Goal: Find specific page/section: Find specific page/section

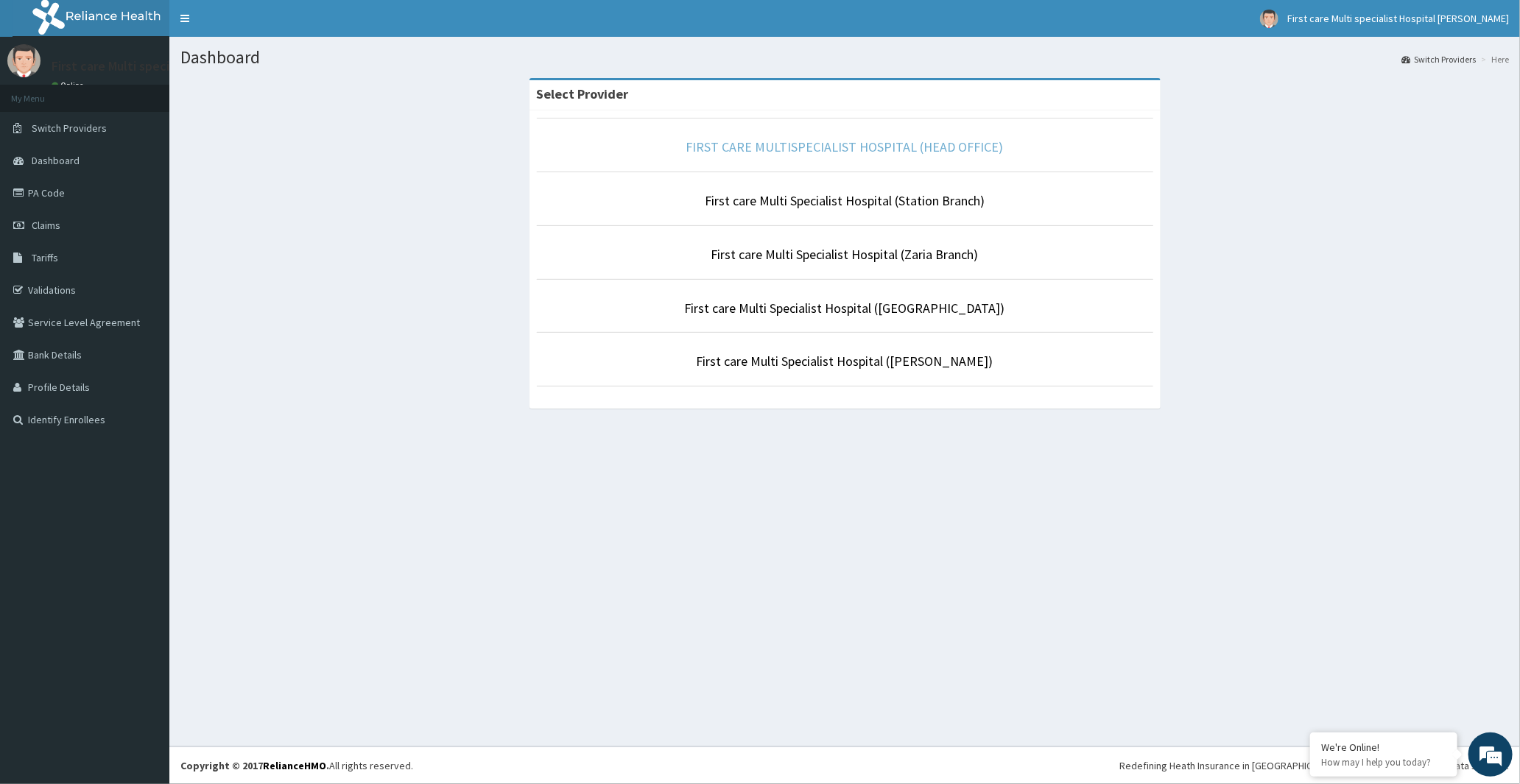
click at [826, 148] on link "FIRST CARE MULTISPECIALIST HOSPITAL (HEAD OFFICE)" at bounding box center [845, 147] width 317 height 17
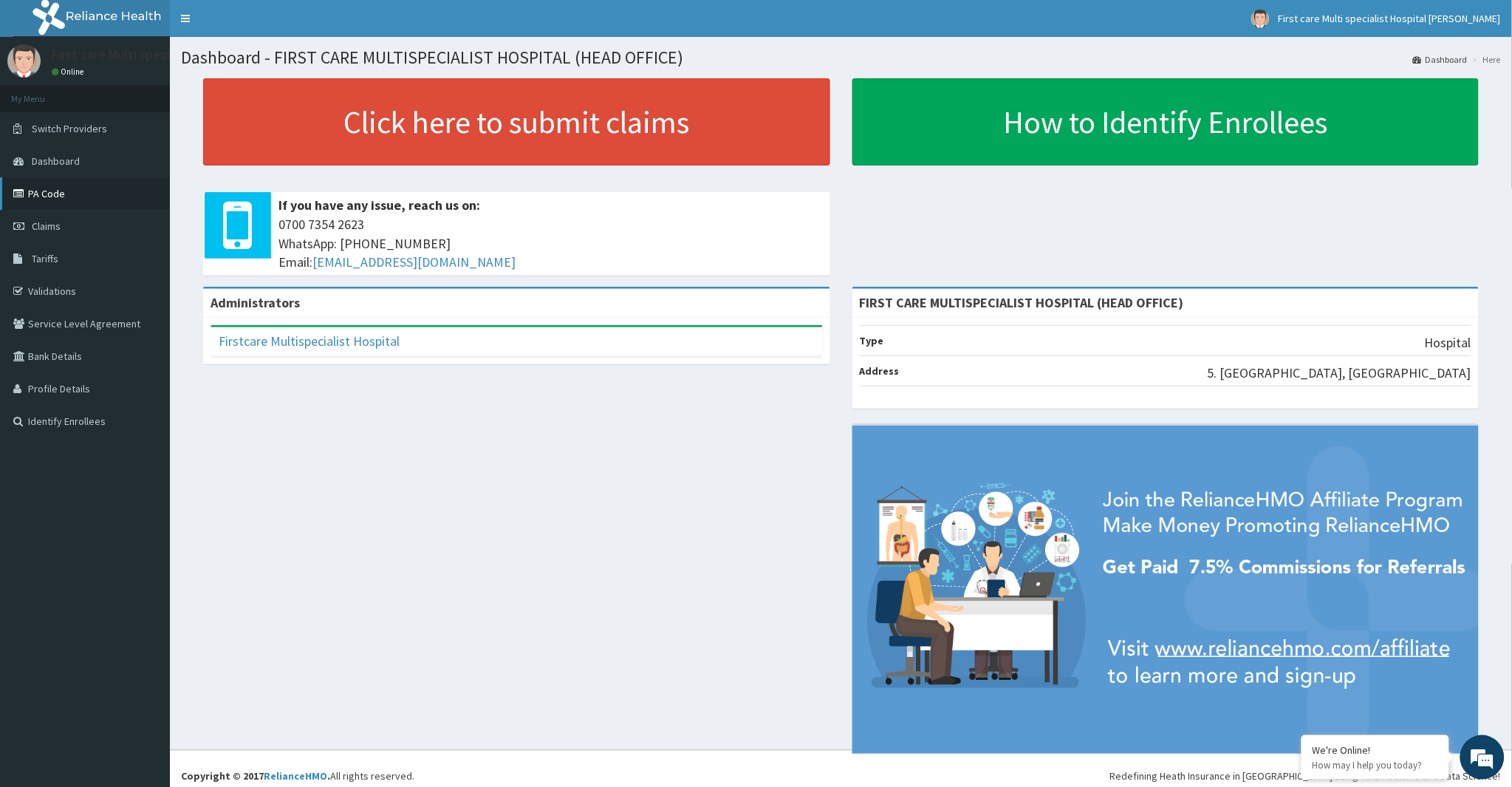
click at [46, 194] on link "PA Code" at bounding box center [85, 194] width 170 height 32
